Goal: Transaction & Acquisition: Obtain resource

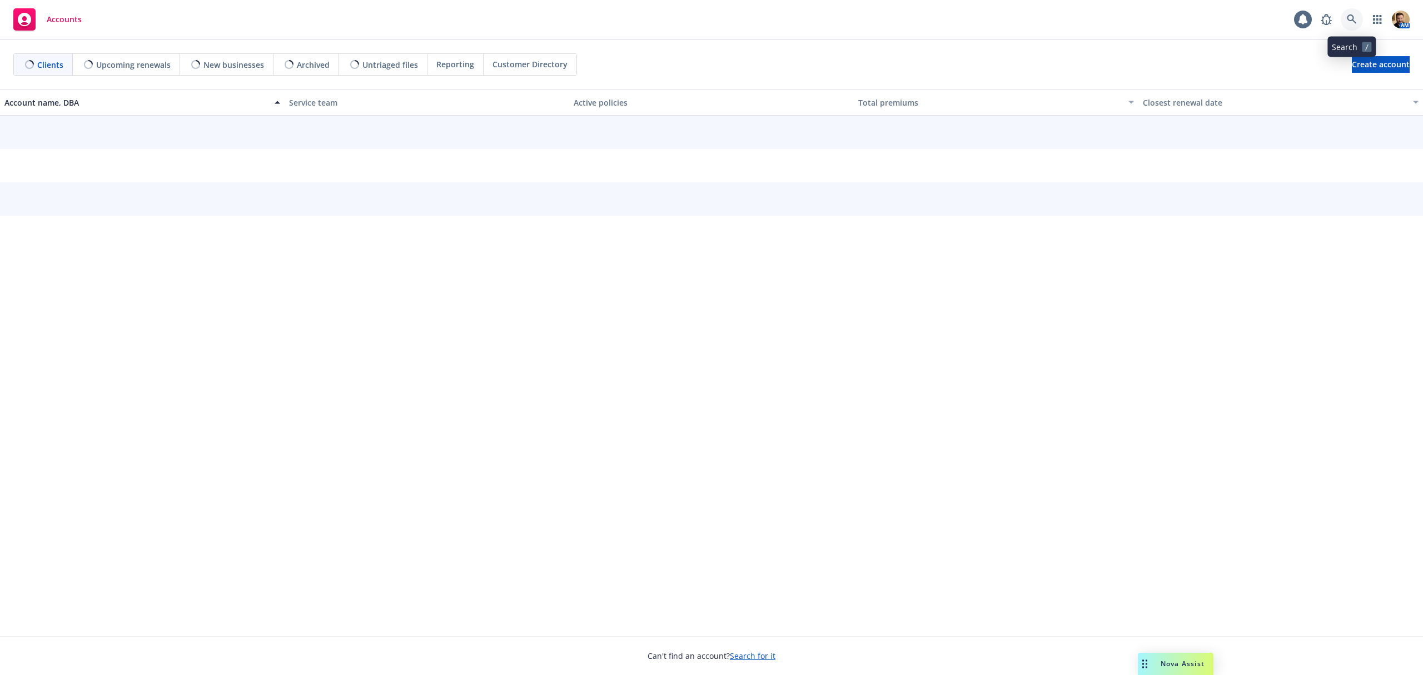
click at [1350, 23] on icon at bounding box center [1352, 19] width 10 height 10
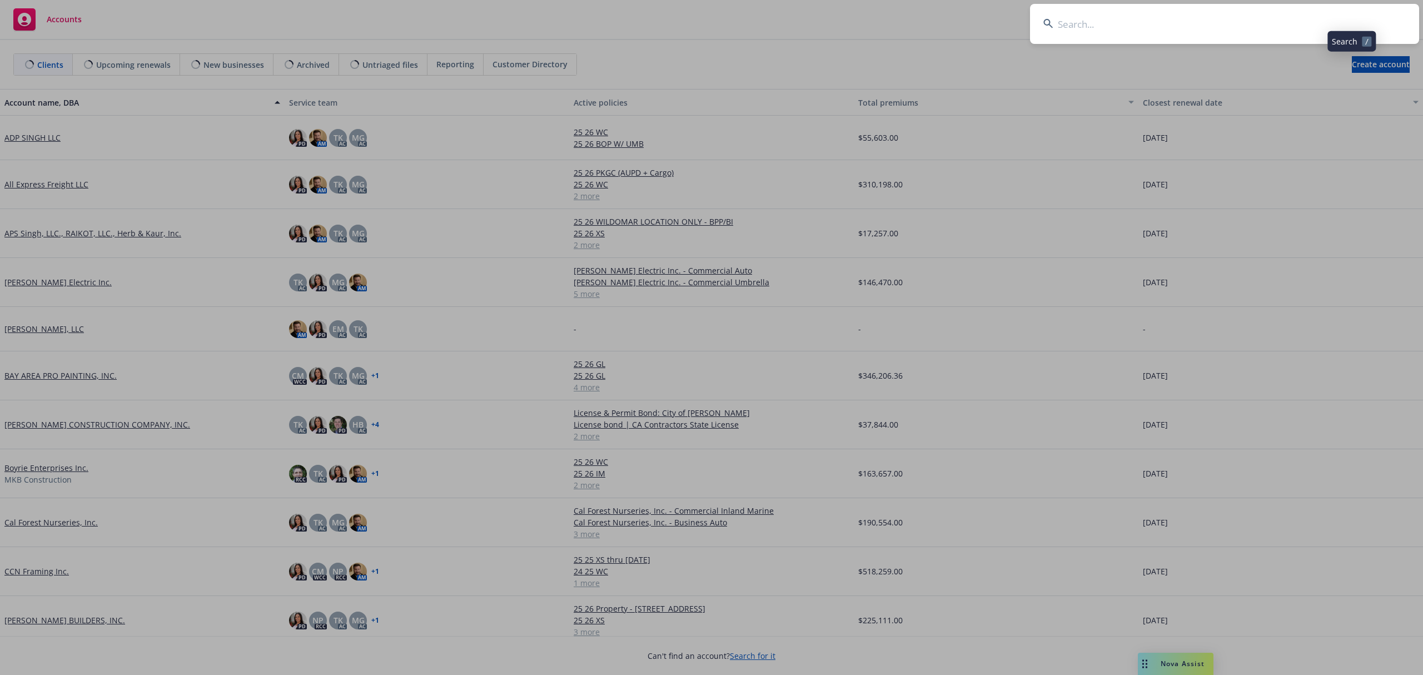
click at [1253, 18] on input at bounding box center [1224, 24] width 389 height 40
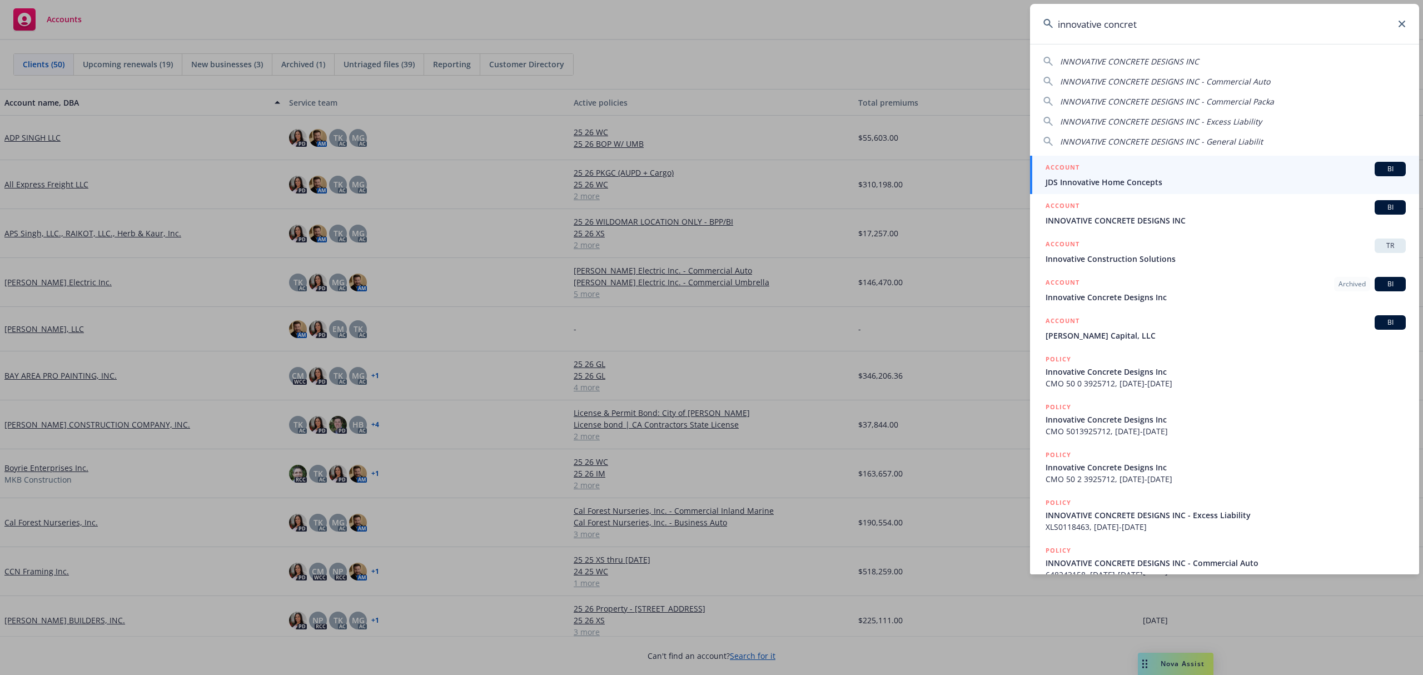
type input "innovative concrete"
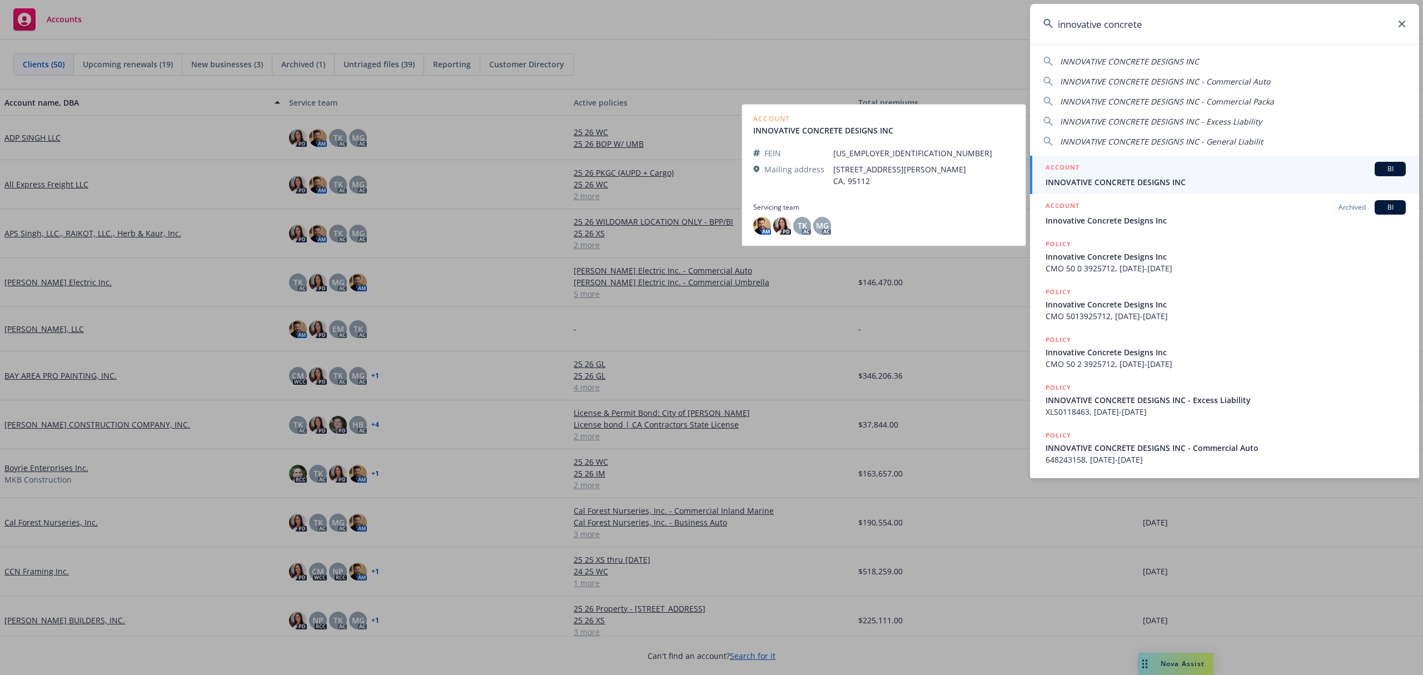
click at [1129, 186] on span "INNOVATIVE CONCRETE DESIGNS INC" at bounding box center [1225, 182] width 360 height 12
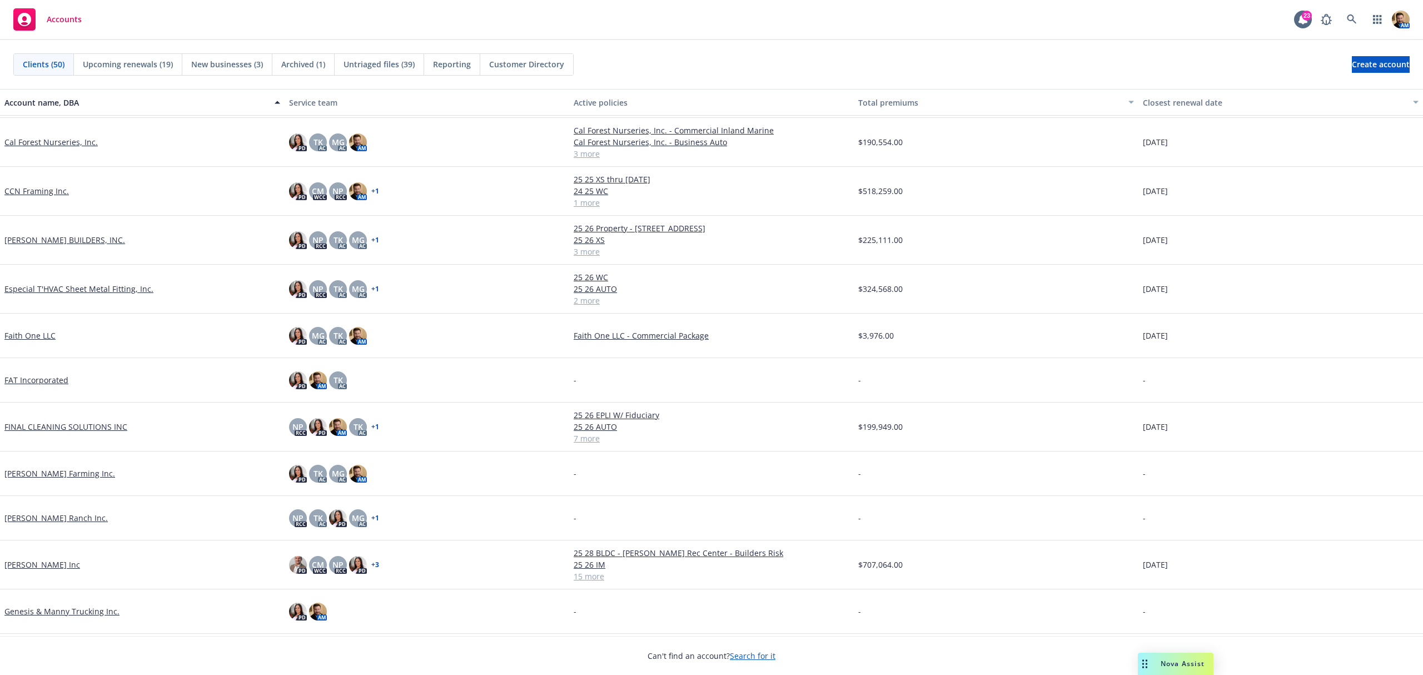
scroll to position [370, 0]
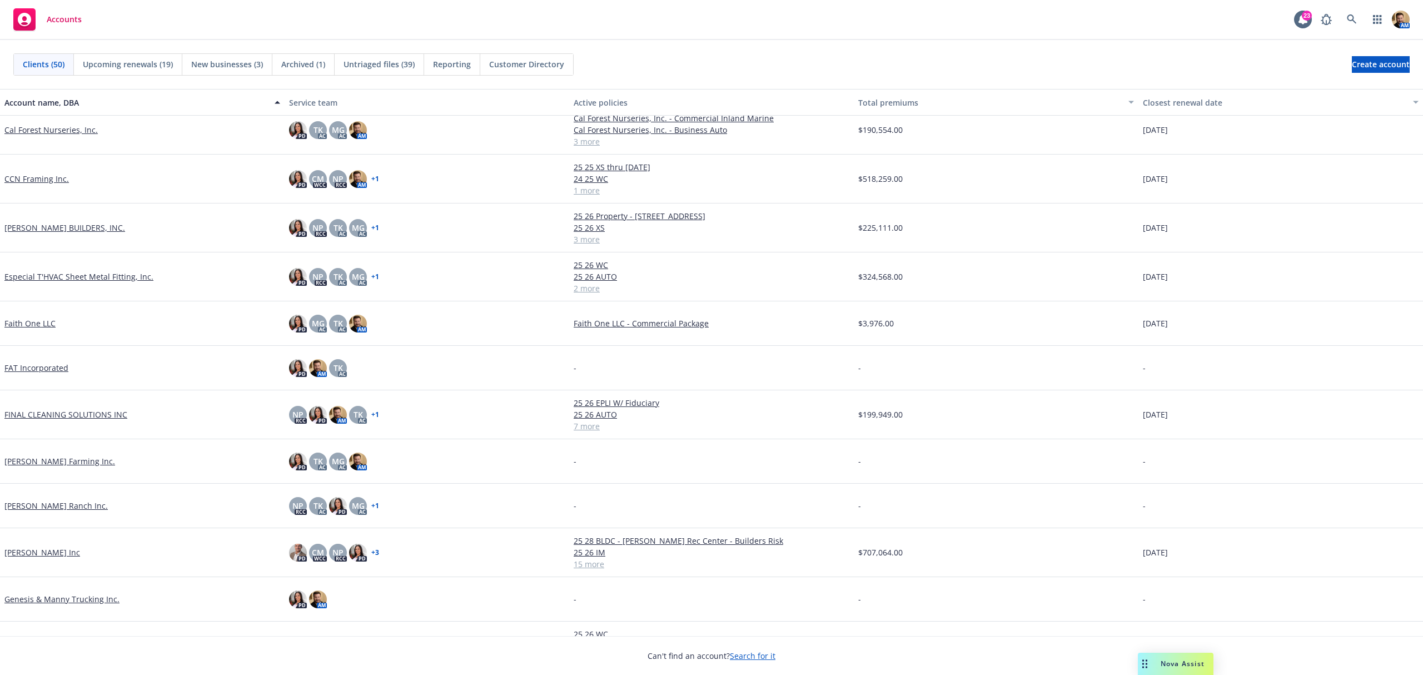
click at [24, 550] on link "[PERSON_NAME] Inc" at bounding box center [42, 552] width 76 height 12
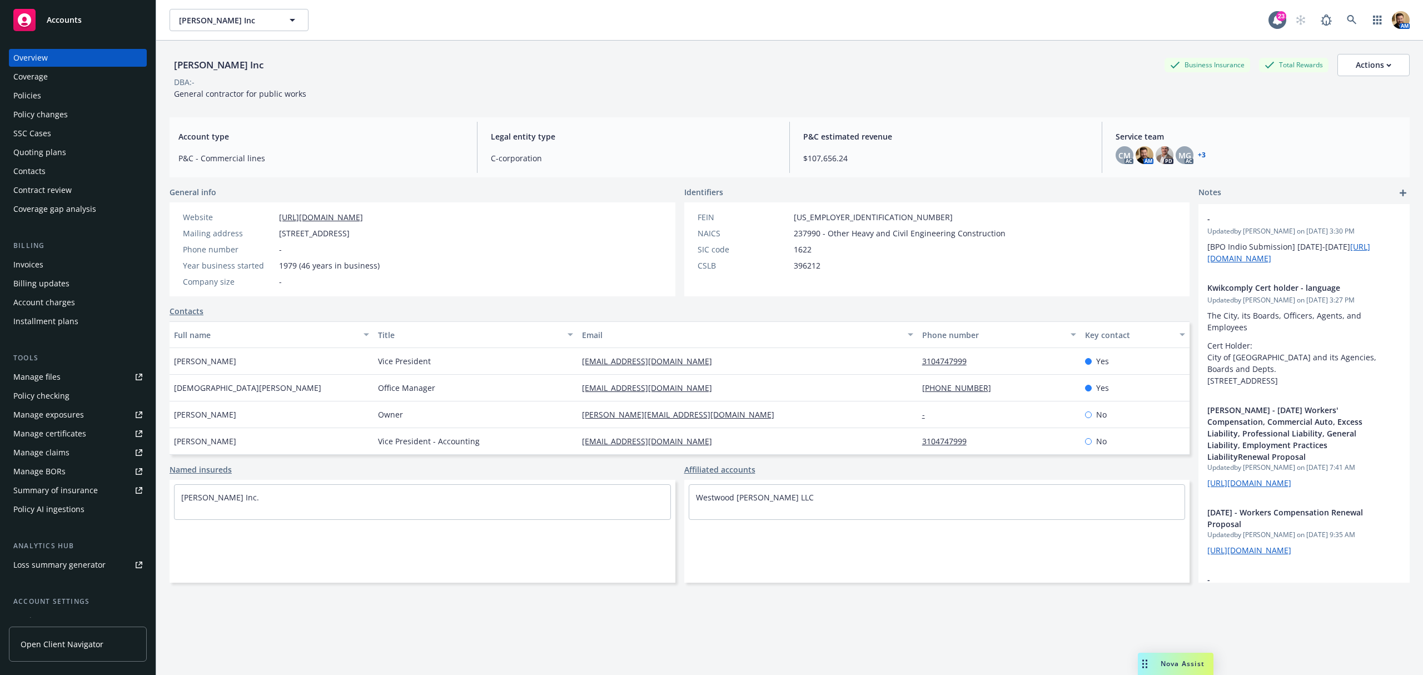
click at [36, 148] on div "Quoting plans" at bounding box center [39, 152] width 53 height 18
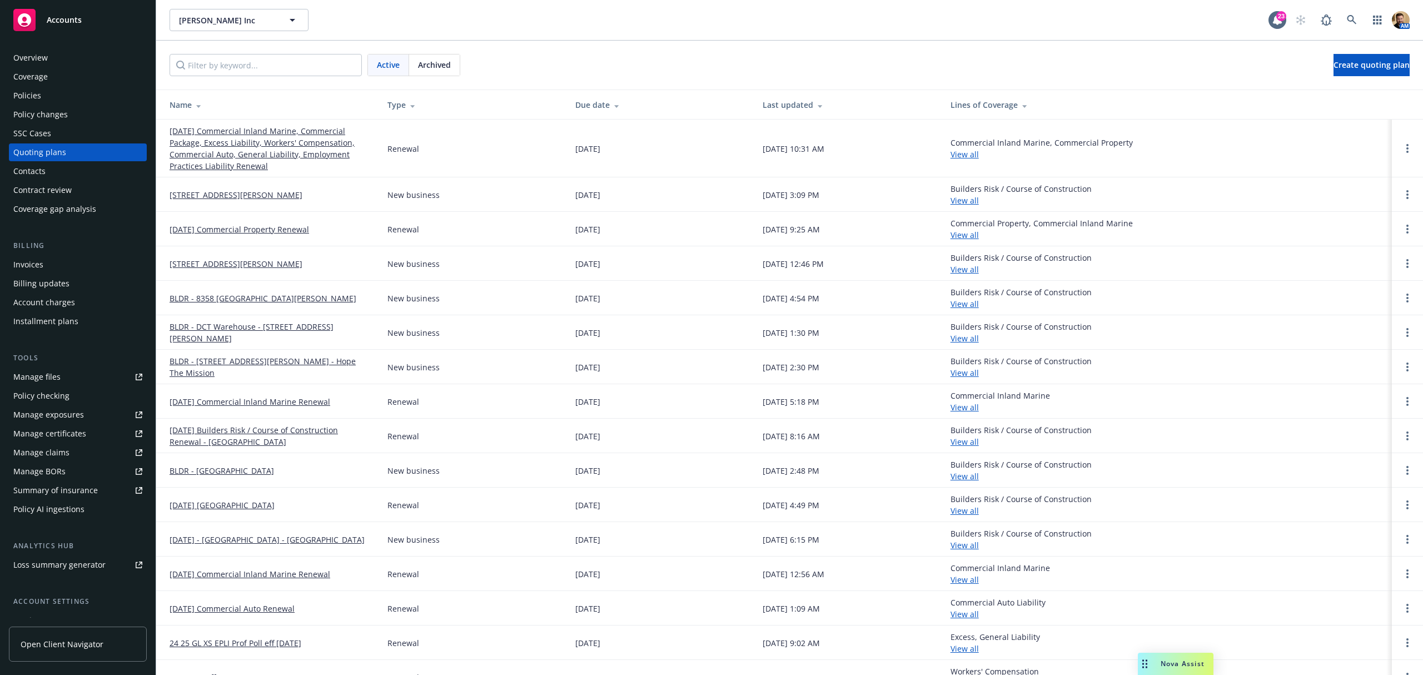
click at [229, 143] on link "[DATE] Commercial Inland Marine, Commercial Package, Excess Liability, Workers'…" at bounding box center [270, 148] width 200 height 47
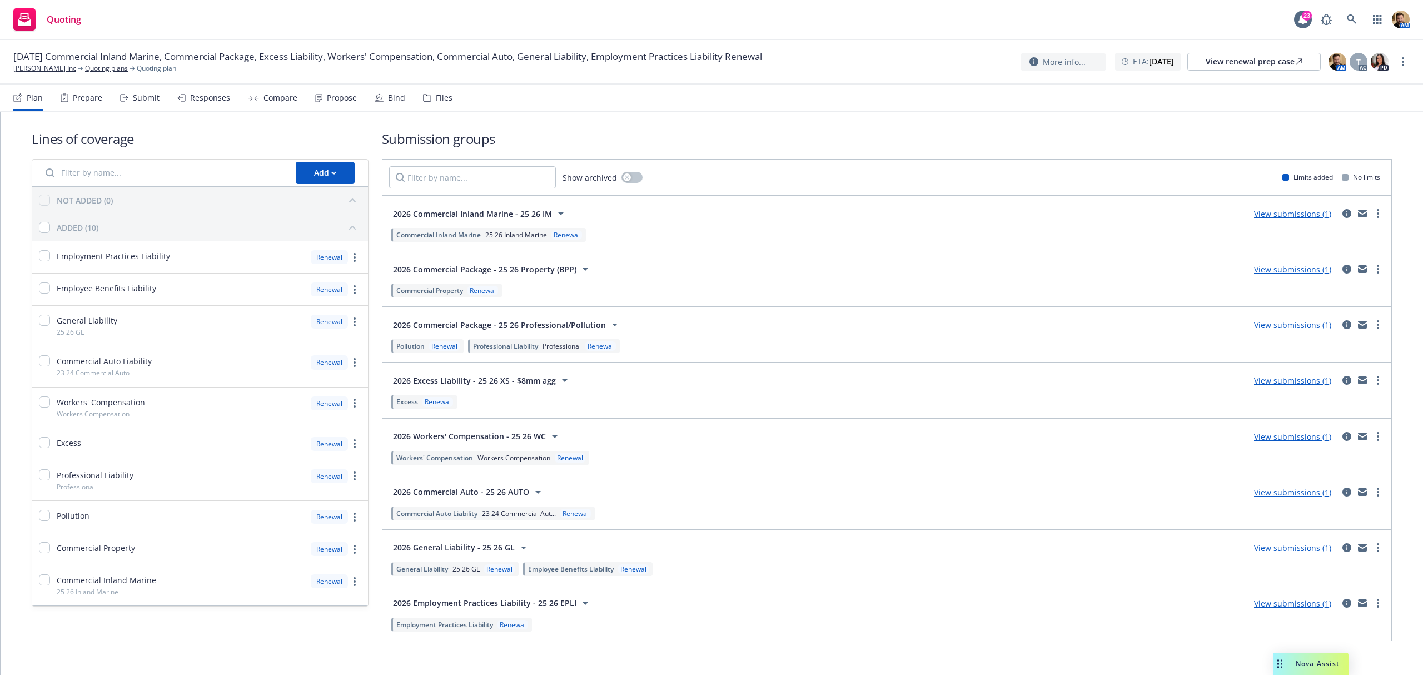
click at [437, 98] on div "Files" at bounding box center [444, 97] width 17 height 9
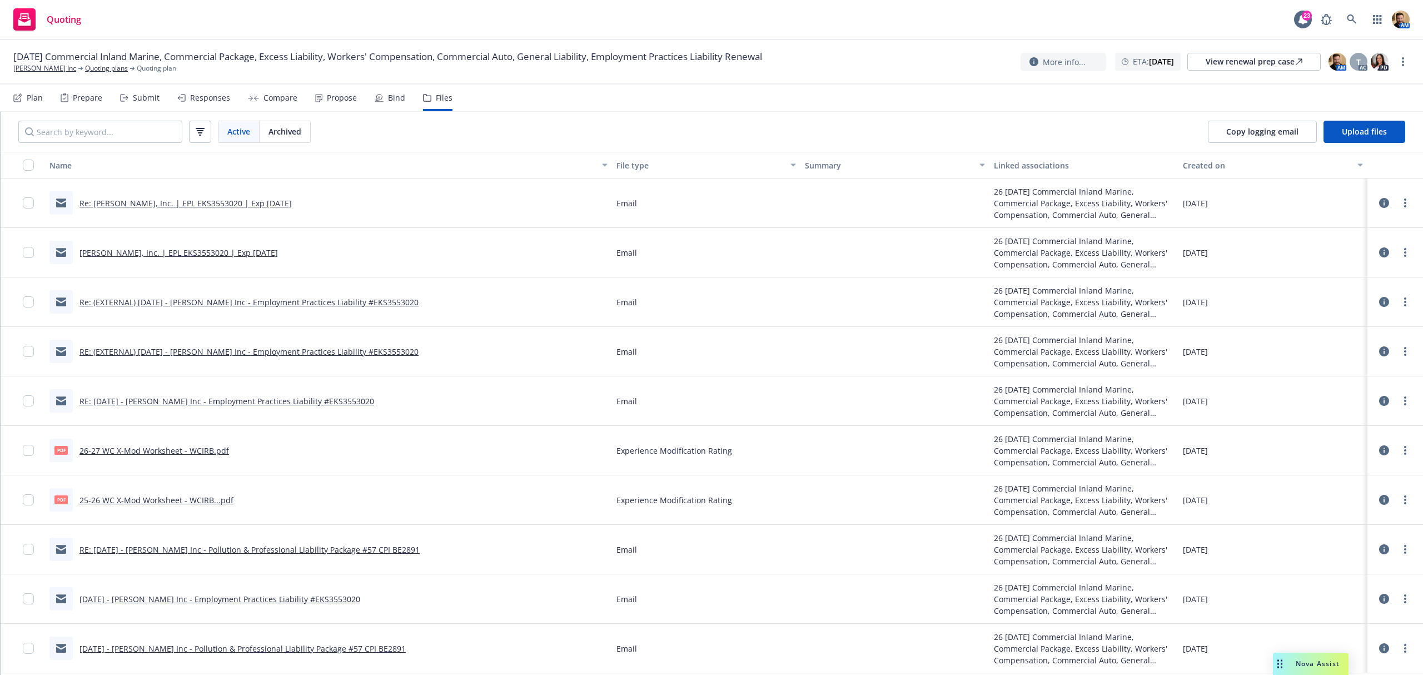
click at [621, 163] on div "File type" at bounding box center [700, 166] width 168 height 12
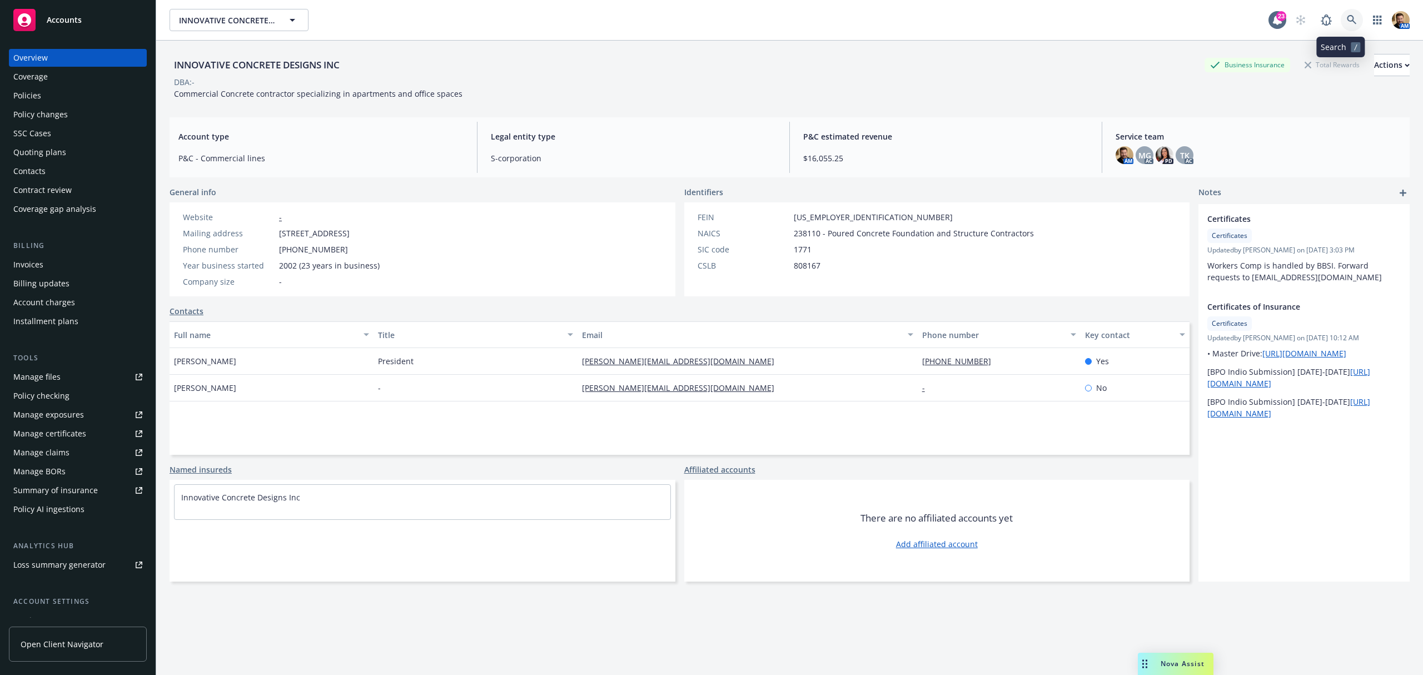
click at [1341, 13] on link at bounding box center [1352, 20] width 22 height 22
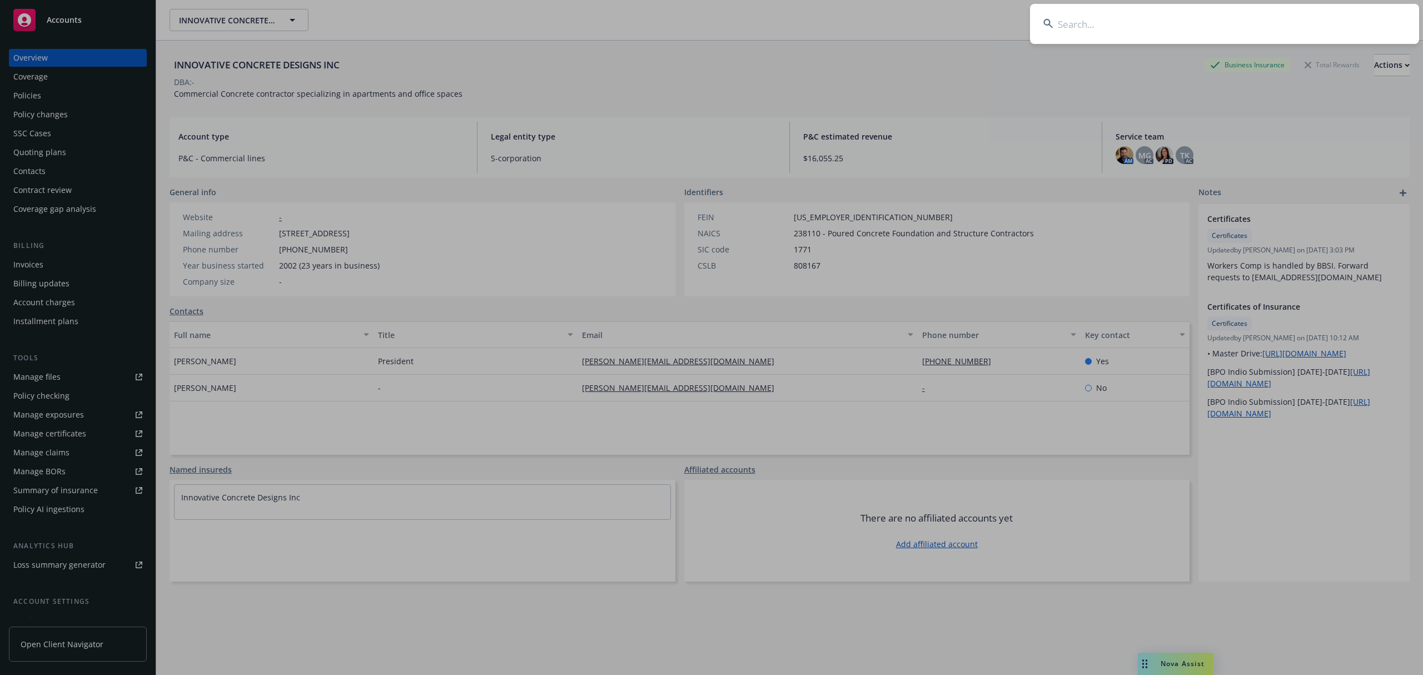
click at [1268, 25] on input at bounding box center [1224, 24] width 389 height 40
type input "g"
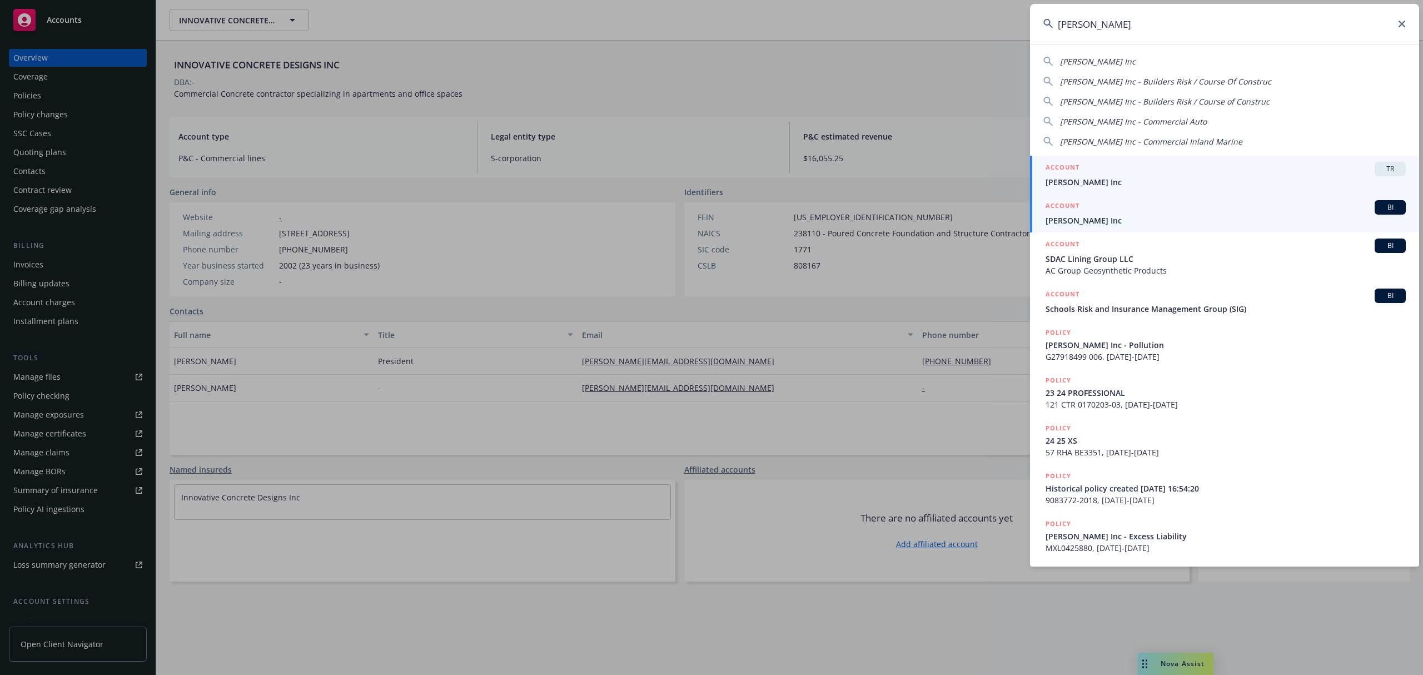
type input "[PERSON_NAME]"
click at [1061, 208] on h5 "ACCOUNT" at bounding box center [1062, 206] width 34 height 13
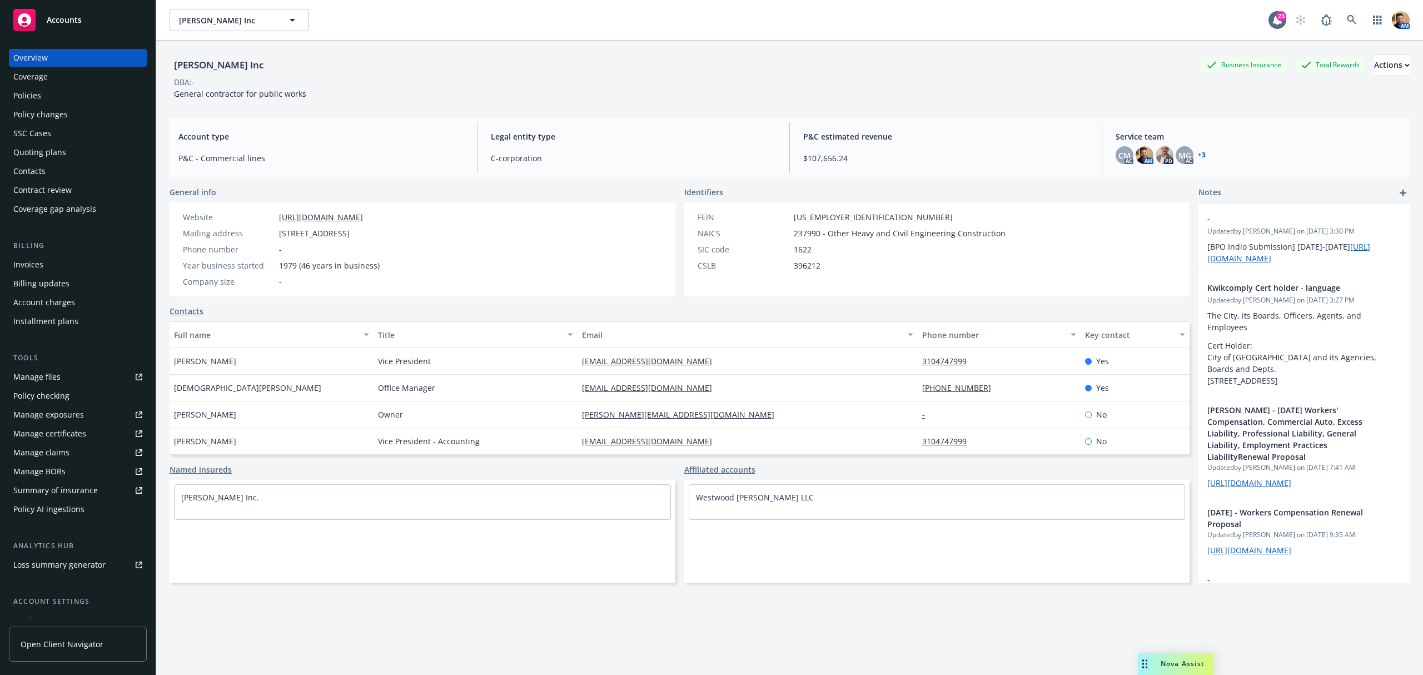
click at [40, 152] on div "Quoting plans" at bounding box center [39, 152] width 53 height 18
